Goal: Task Accomplishment & Management: Manage account settings

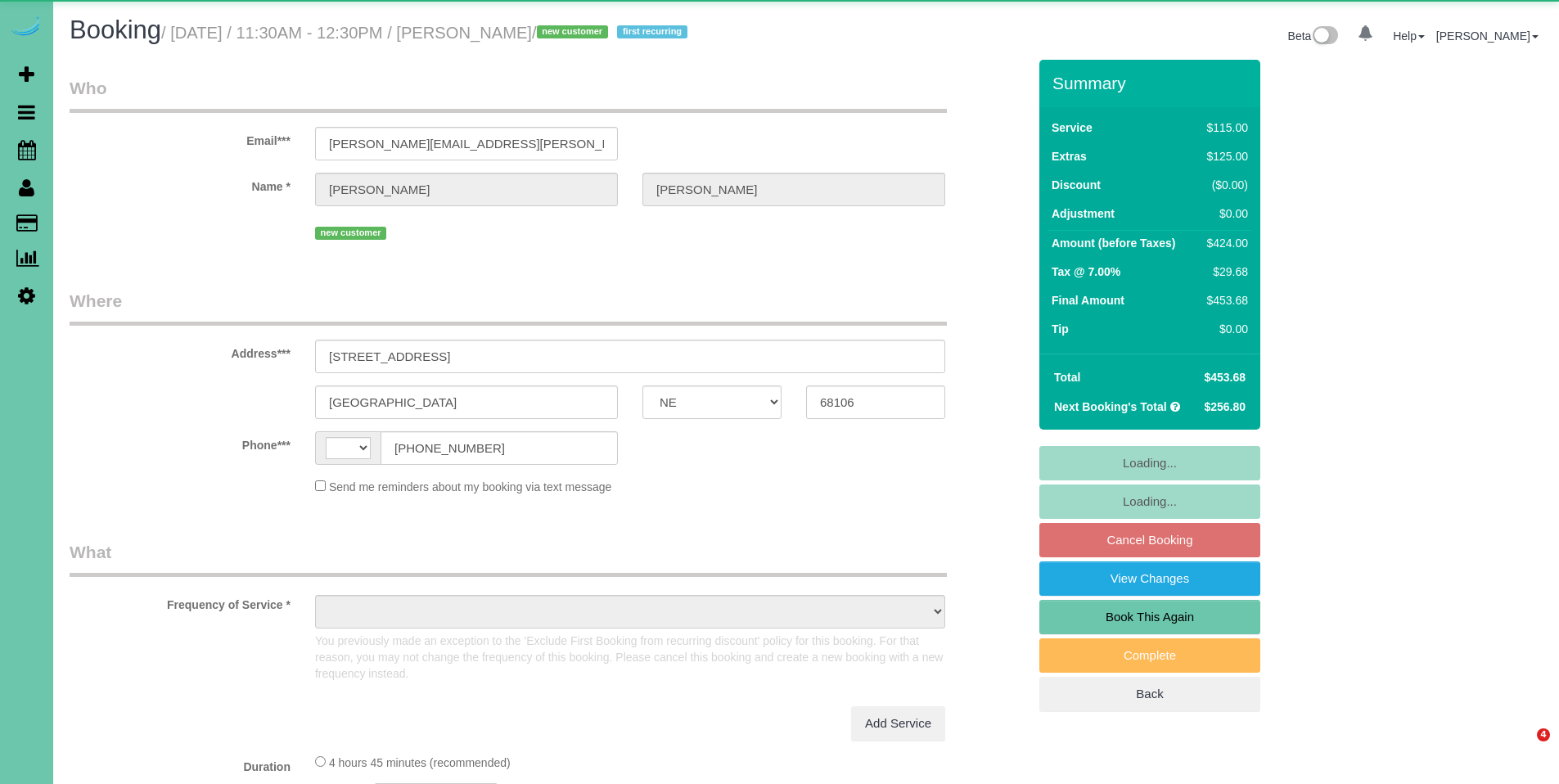
select select "NE"
select select "string:[GEOGRAPHIC_DATA]"
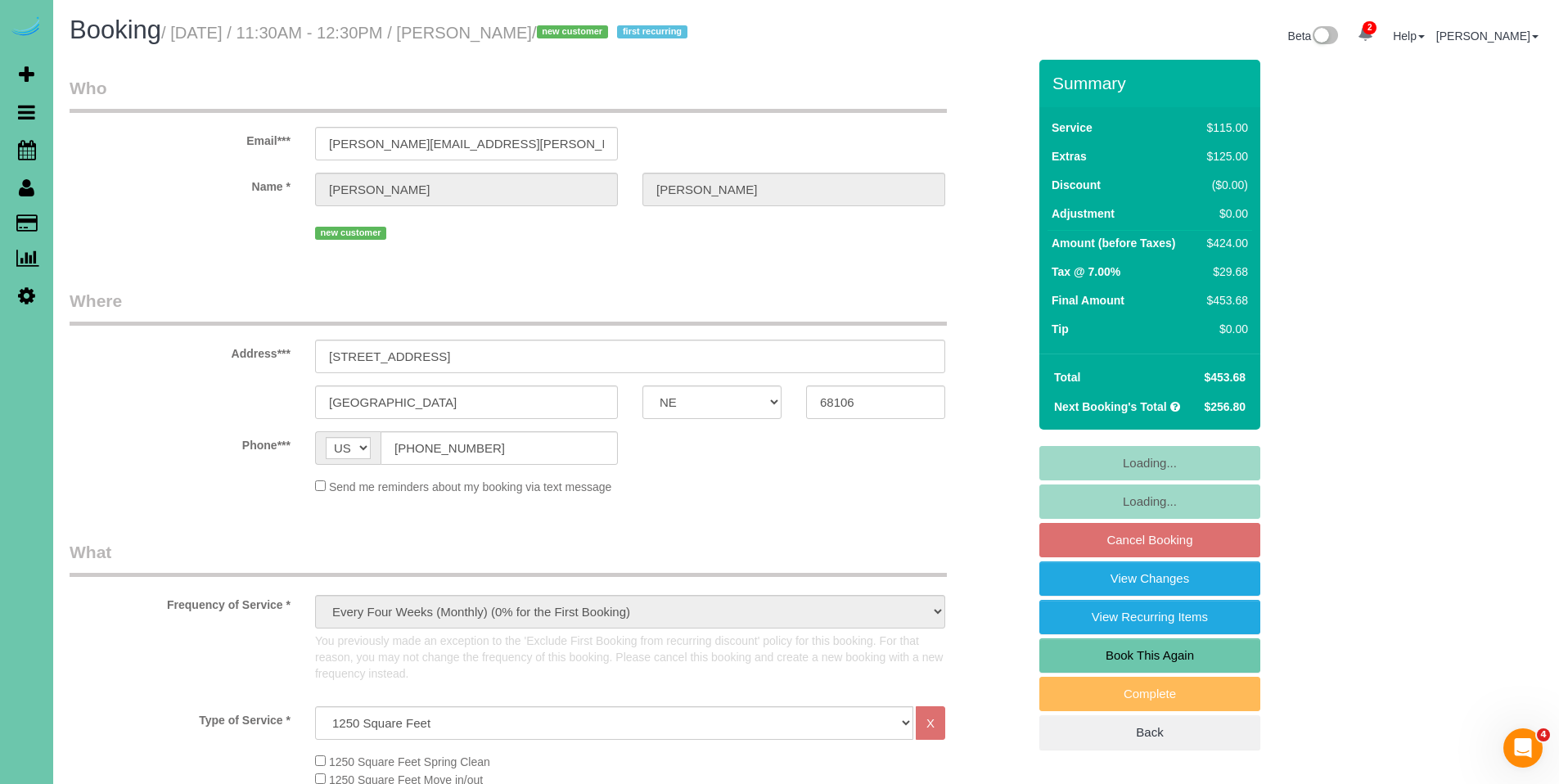
select select "object:669"
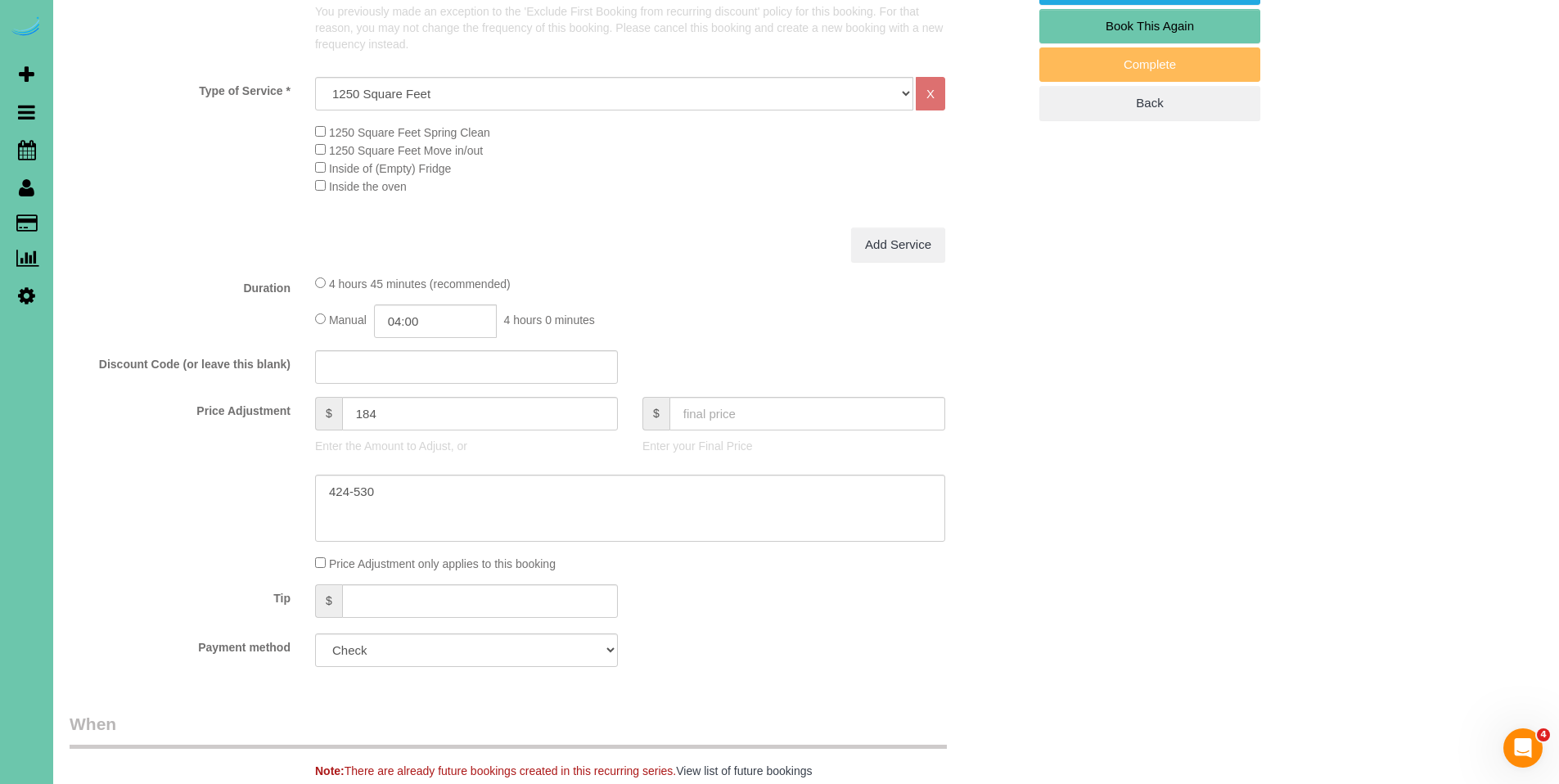
scroll to position [965, 0]
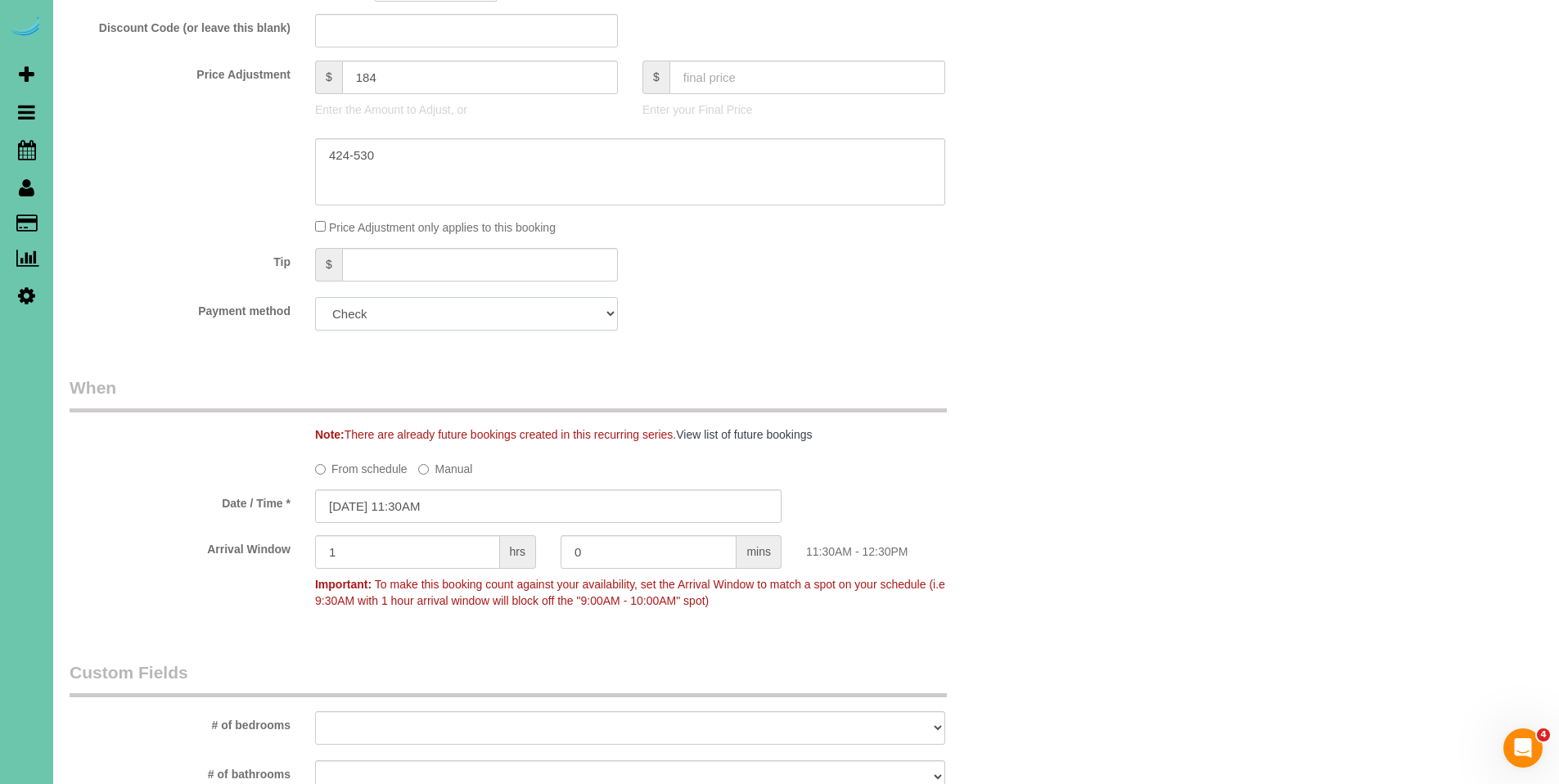
click at [464, 306] on select "Amex - 1002 - 08/2030 (Default) Add Credit Card ─────────────── Cash Check Payp…" at bounding box center [466, 313] width 303 height 33
select select "string:fspay-1147bec0-96b5-46a4-b4f0-8342f6208f20"
click at [315, 297] on select "Amex - 1002 - 08/2030 (Default) Add Credit Card ─────────────── Cash Check Payp…" at bounding box center [466, 313] width 303 height 33
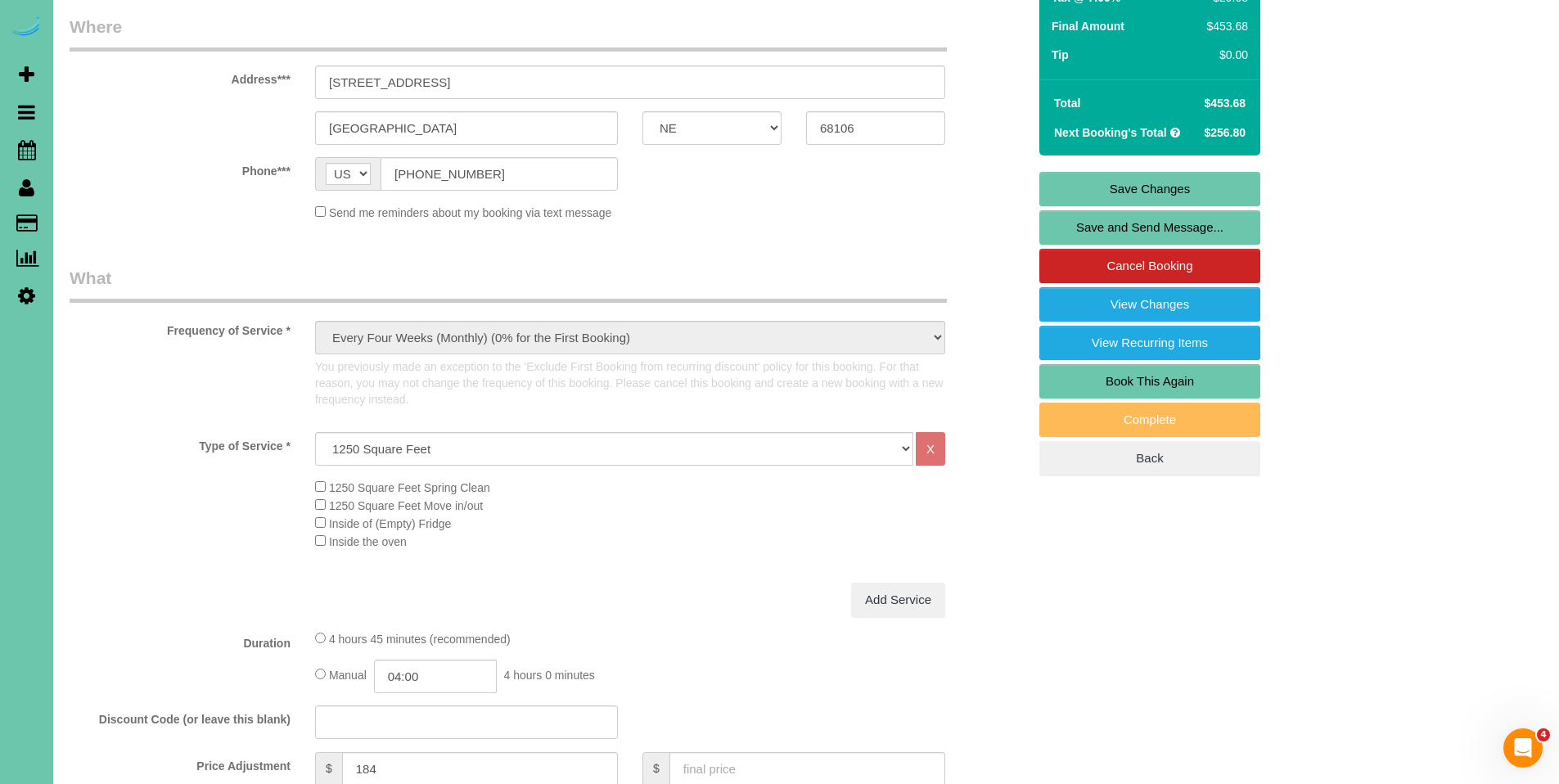
scroll to position [60, 0]
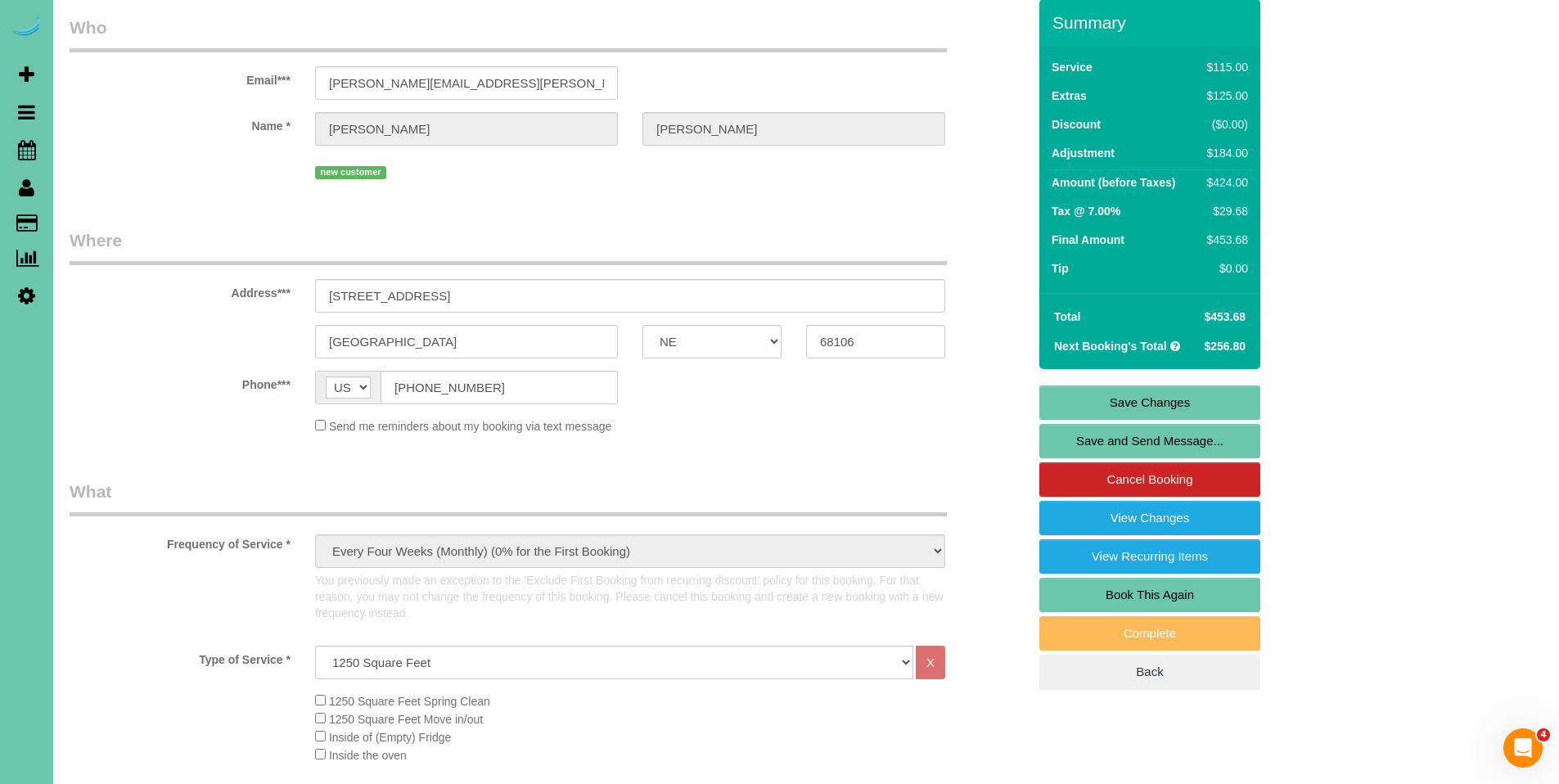
click at [1164, 401] on link "Save Changes" at bounding box center [1150, 402] width 221 height 34
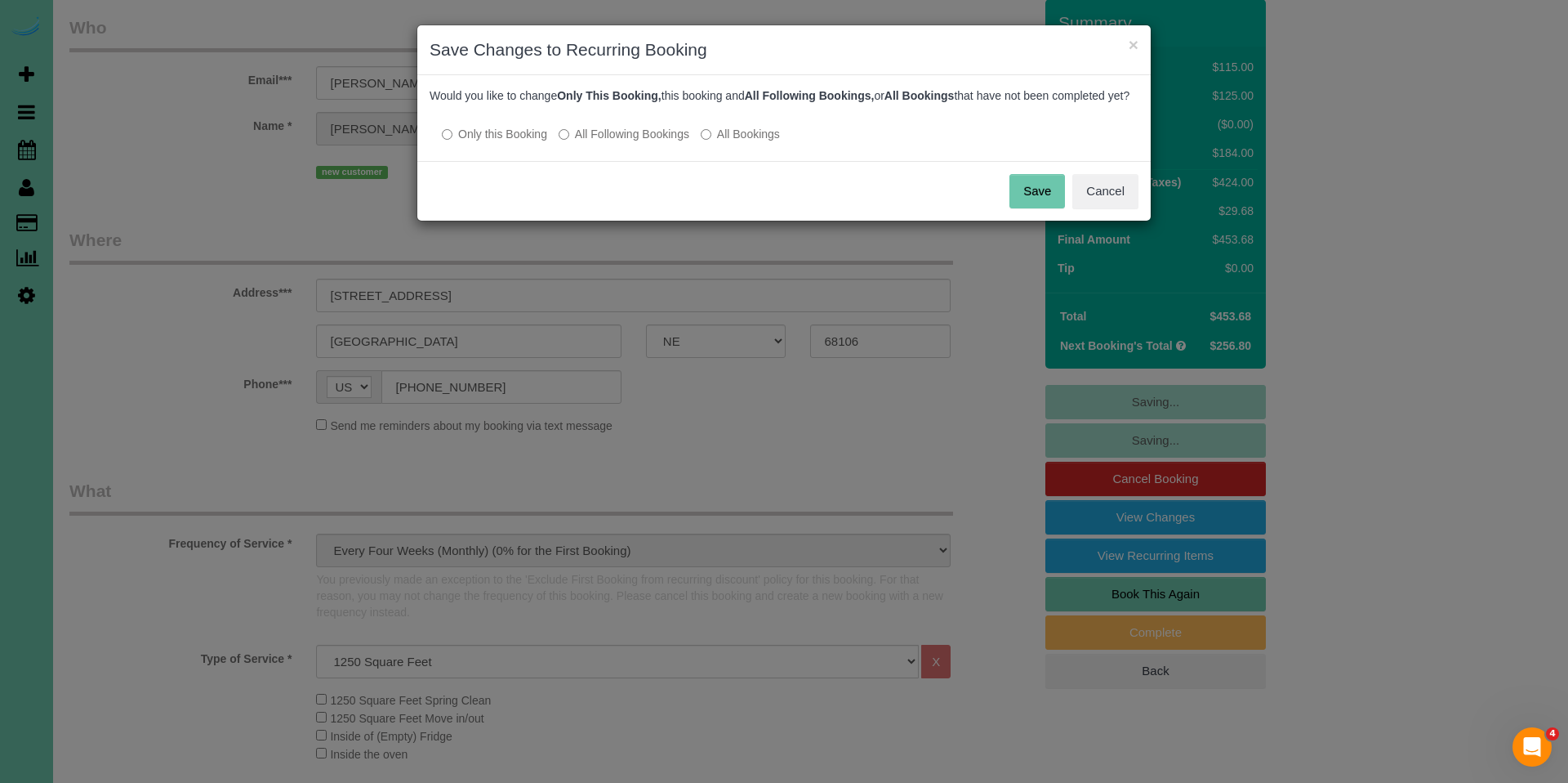
click at [660, 142] on label "All Following Bookings" at bounding box center [624, 133] width 131 height 16
click at [1031, 208] on button "Save" at bounding box center [1037, 191] width 55 height 34
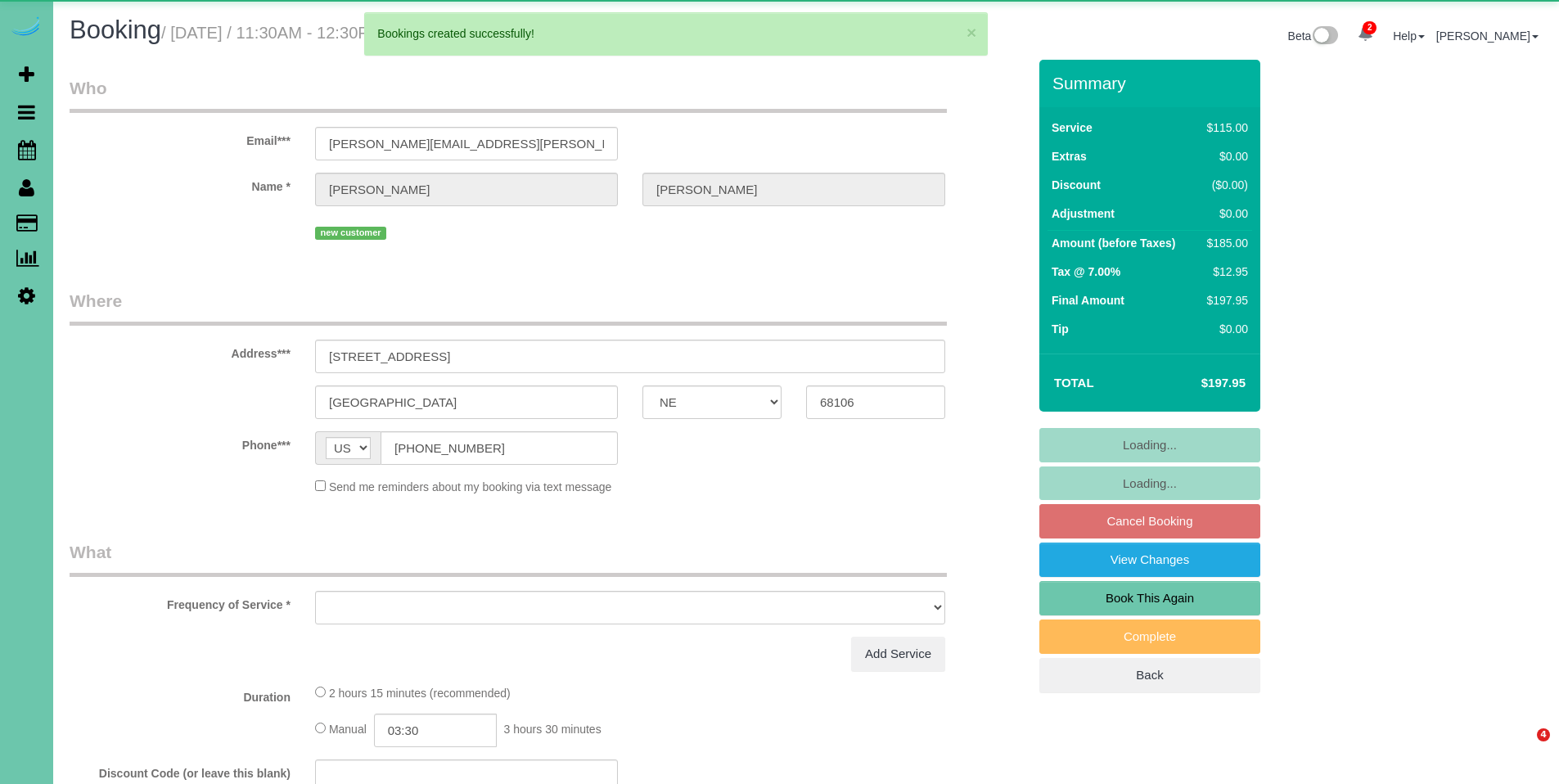
select select "NE"
select select "object:41720"
